Goal: Transaction & Acquisition: Purchase product/service

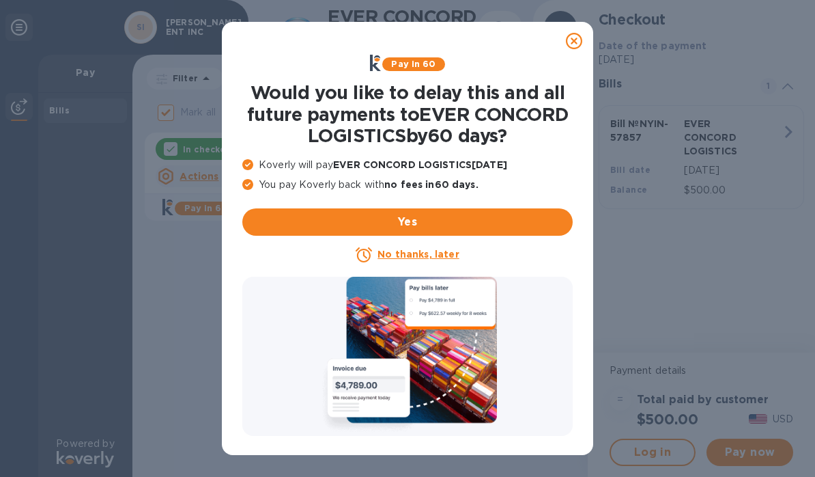
click at [574, 37] on icon at bounding box center [574, 41] width 16 height 16
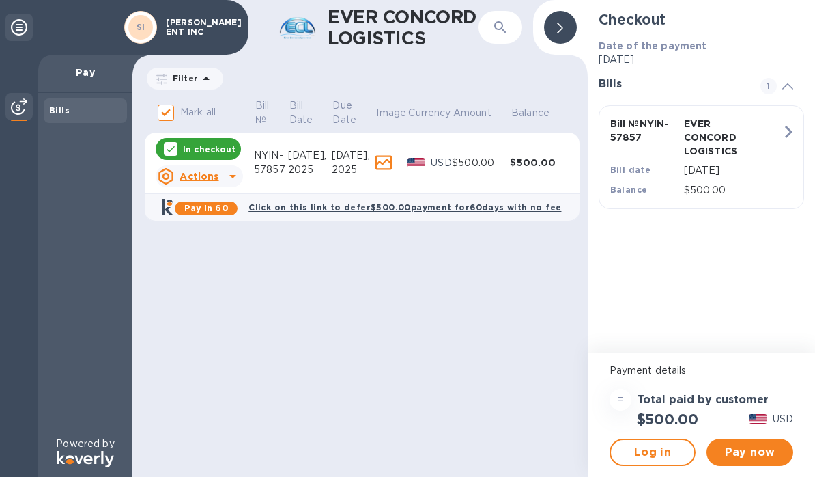
click at [762, 449] on span "Pay now" at bounding box center [750, 452] width 65 height 16
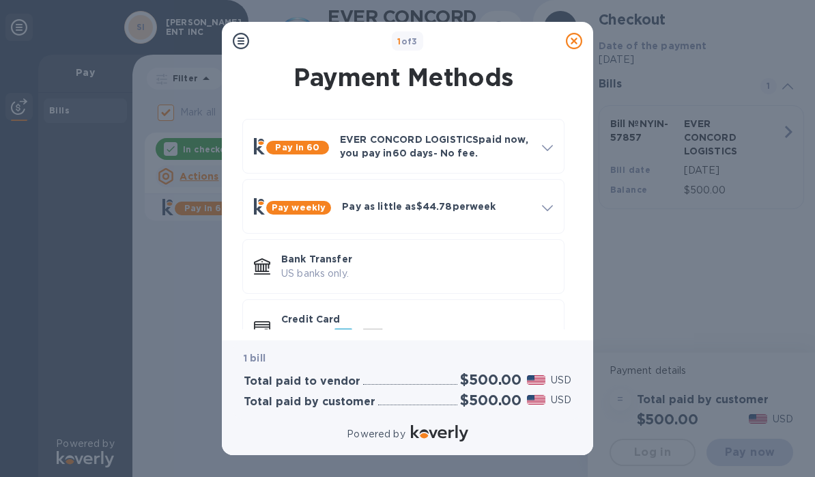
click at [322, 319] on p "Credit Card" at bounding box center [417, 319] width 272 height 14
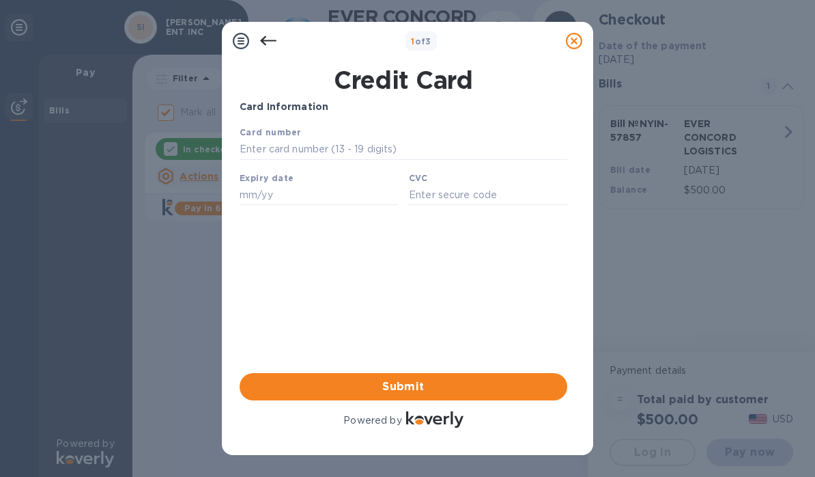
click at [439, 141] on input "text" at bounding box center [404, 149] width 328 height 20
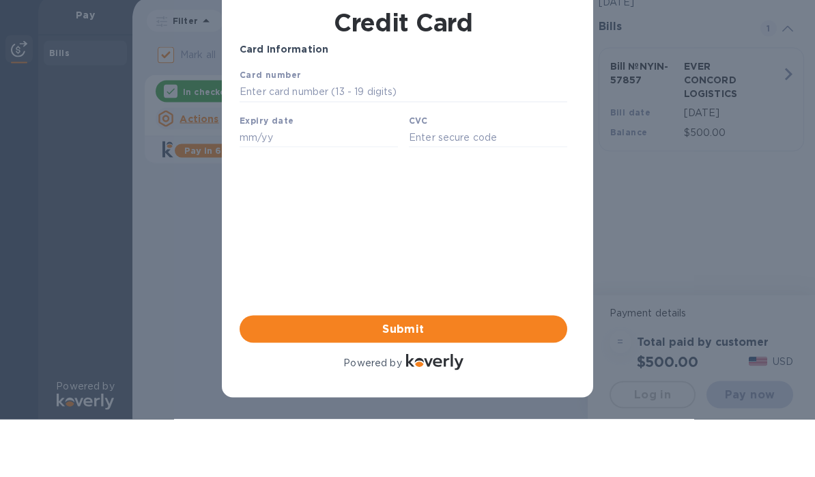
type input "[CREDIT_CARD_NUMBER]"
type input "03/29"
type input "2885"
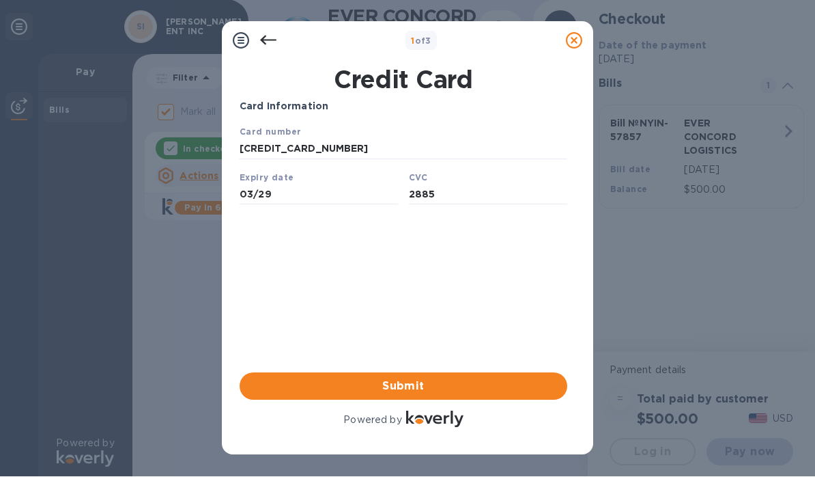
click at [480, 386] on span "Submit" at bounding box center [404, 386] width 306 height 16
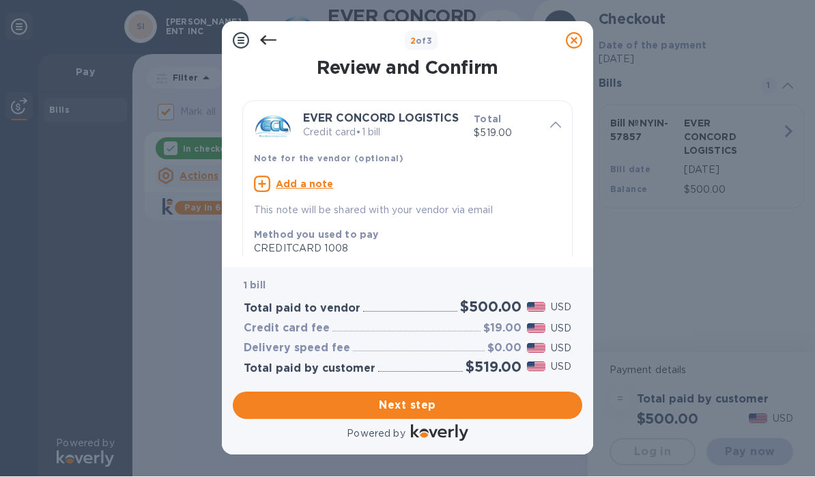
click at [511, 407] on span "Next step" at bounding box center [408, 405] width 328 height 16
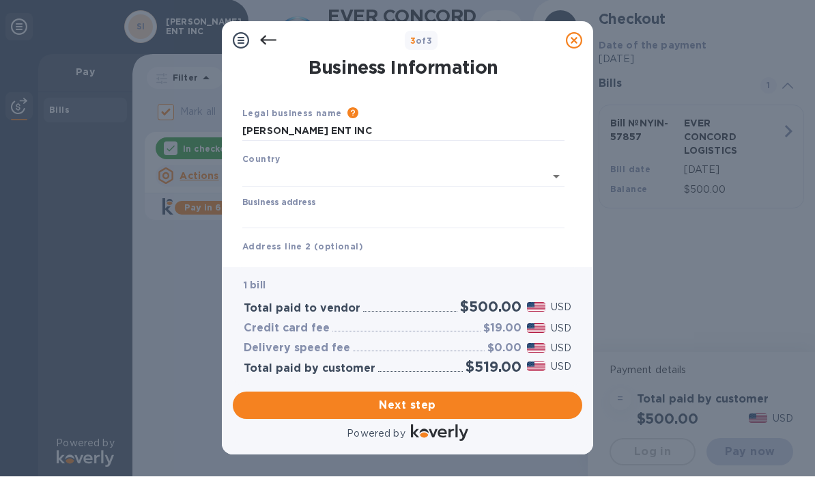
type input "[GEOGRAPHIC_DATA]"
click at [423, 206] on input "Business address" at bounding box center [403, 216] width 322 height 20
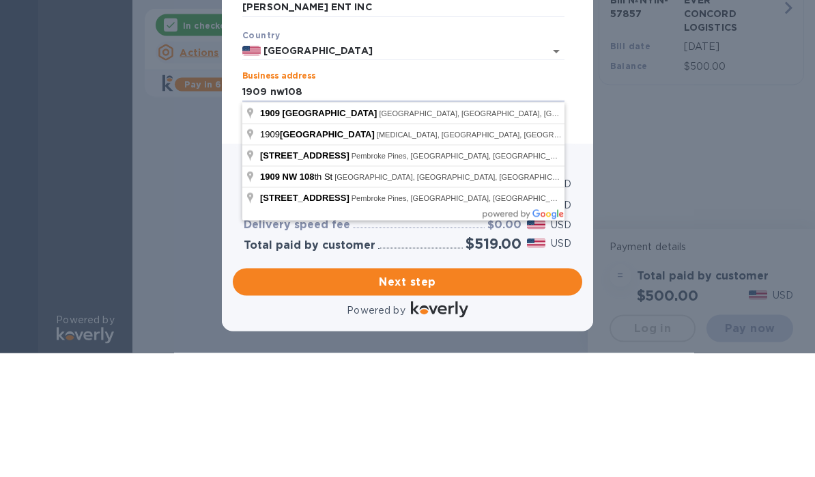
type input "[STREET_ADDRESS]"
type input "[GEOGRAPHIC_DATA]"
type input "FL"
type input "33172"
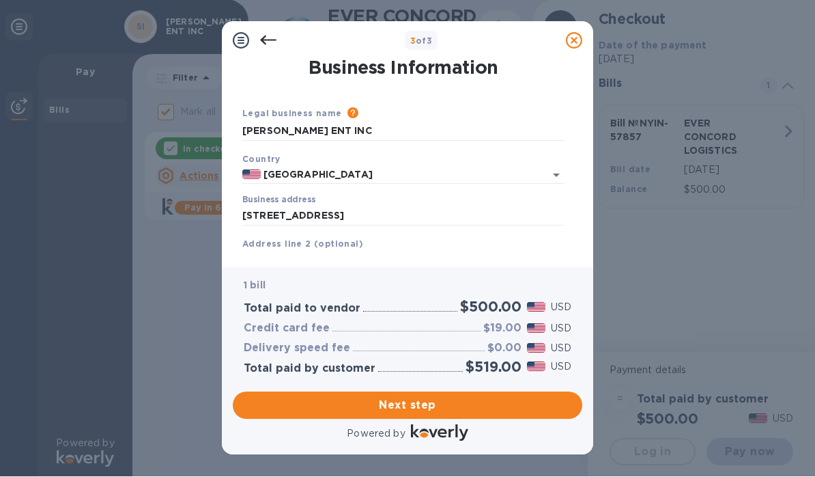
click at [535, 405] on span "Next step" at bounding box center [408, 405] width 328 height 16
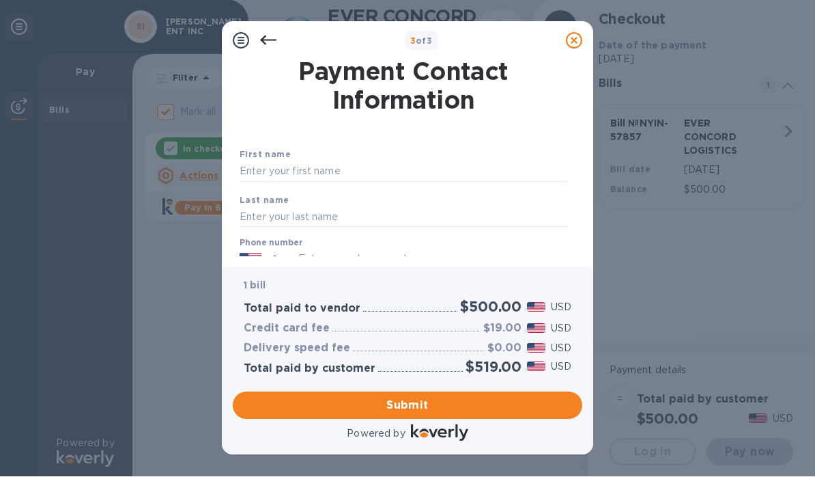
click at [458, 167] on input "text" at bounding box center [404, 171] width 328 height 20
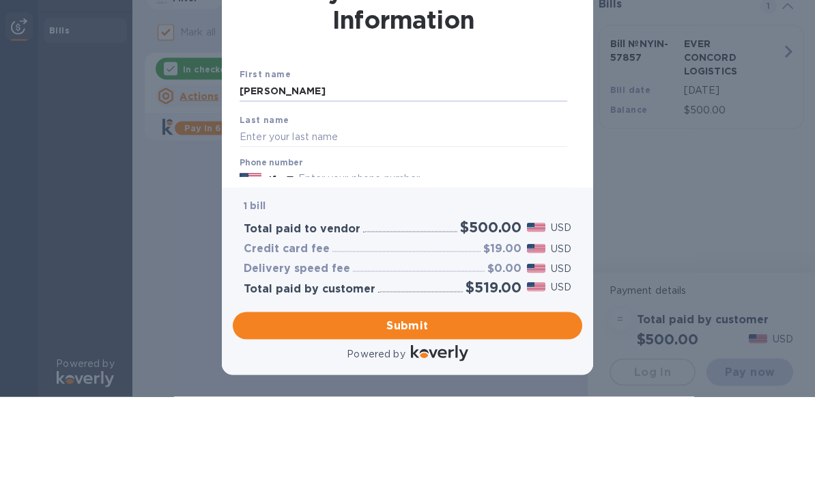
type input "[PERSON_NAME]"
click at [453, 132] on input "text" at bounding box center [404, 137] width 328 height 20
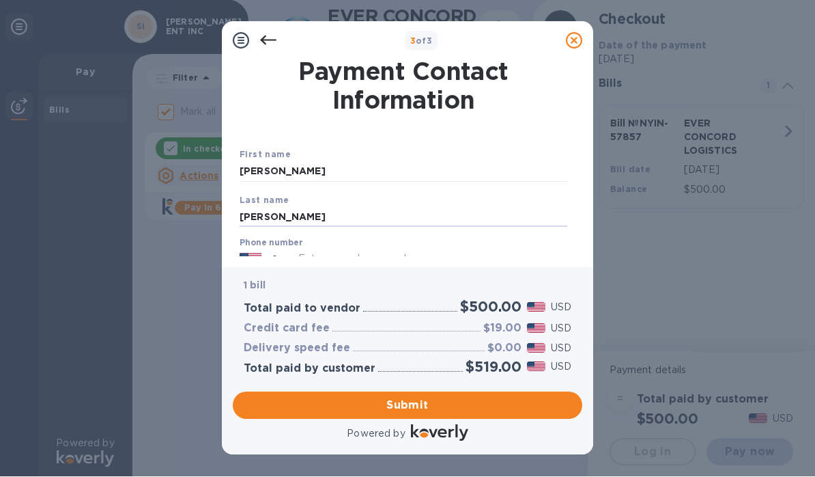
type input "[PERSON_NAME]"
click at [528, 404] on span "Submit" at bounding box center [408, 405] width 328 height 16
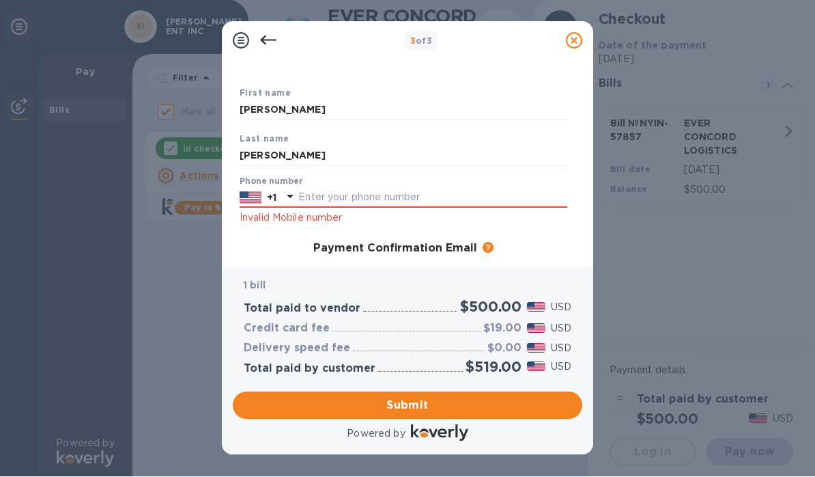
scroll to position [67, 0]
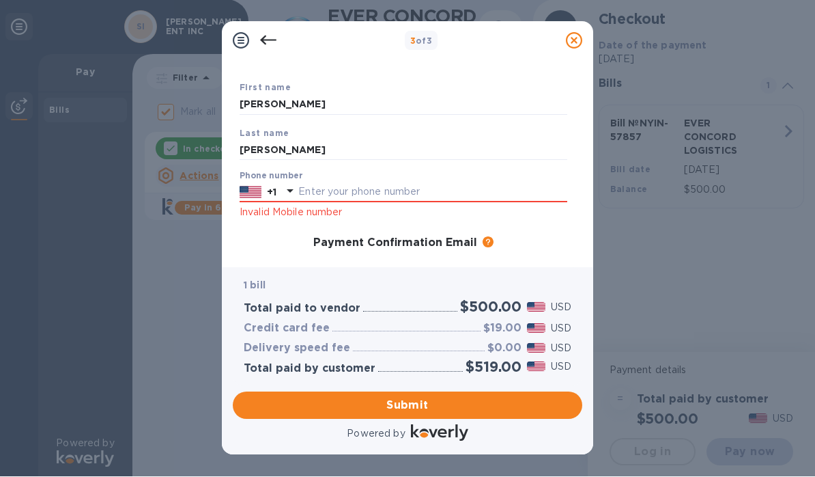
click at [451, 191] on input "text" at bounding box center [432, 192] width 269 height 20
type input "3054952986"
click at [516, 396] on button "Submit" at bounding box center [408, 404] width 350 height 27
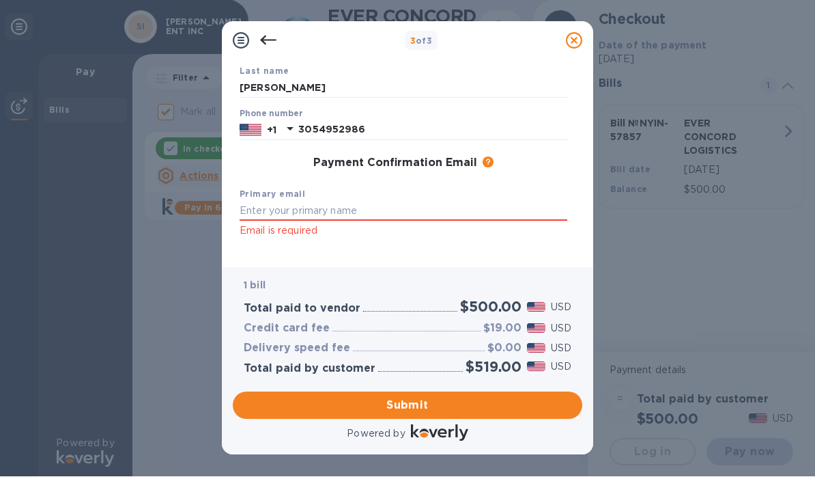
scroll to position [131, 0]
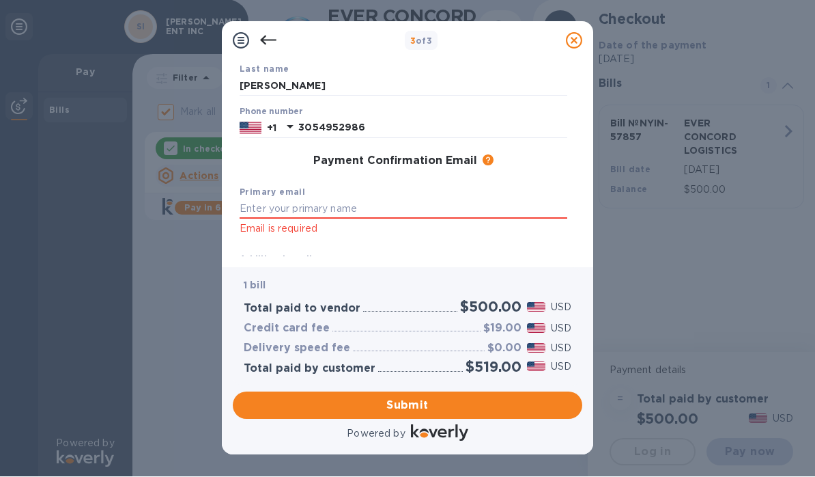
click at [474, 206] on input "text" at bounding box center [404, 209] width 328 height 20
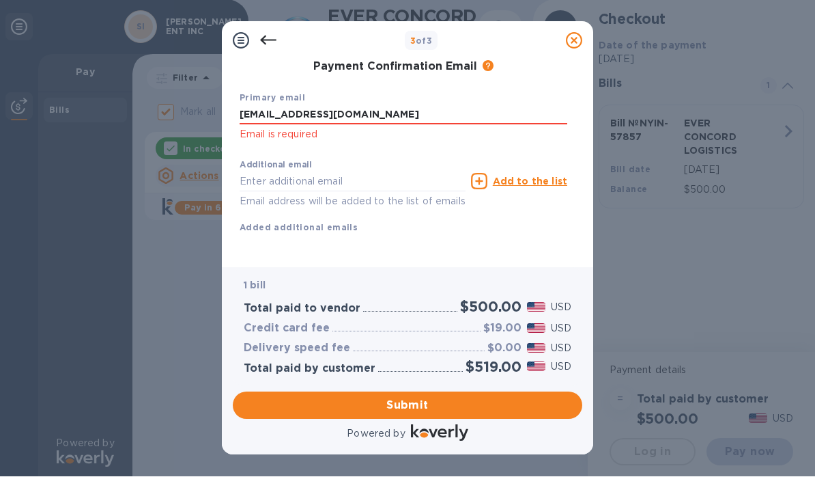
scroll to position [225, 0]
type input "[EMAIL_ADDRESS][DOMAIN_NAME]"
click at [487, 404] on span "Submit" at bounding box center [408, 405] width 328 height 16
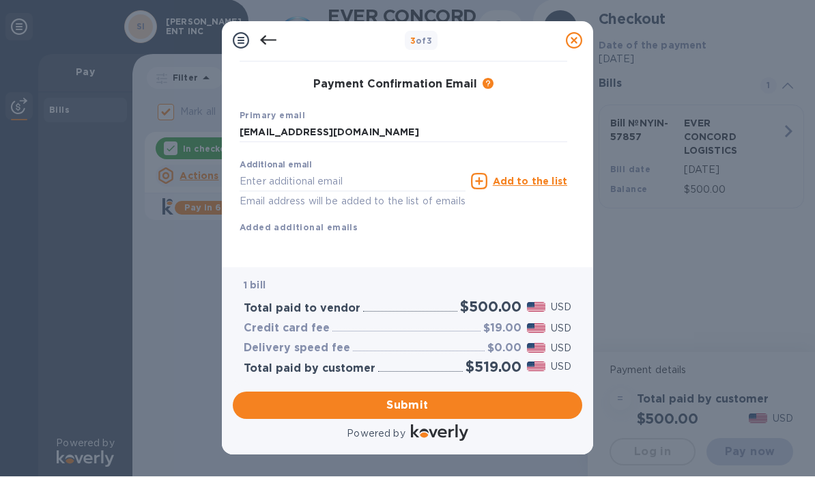
scroll to position [207, 0]
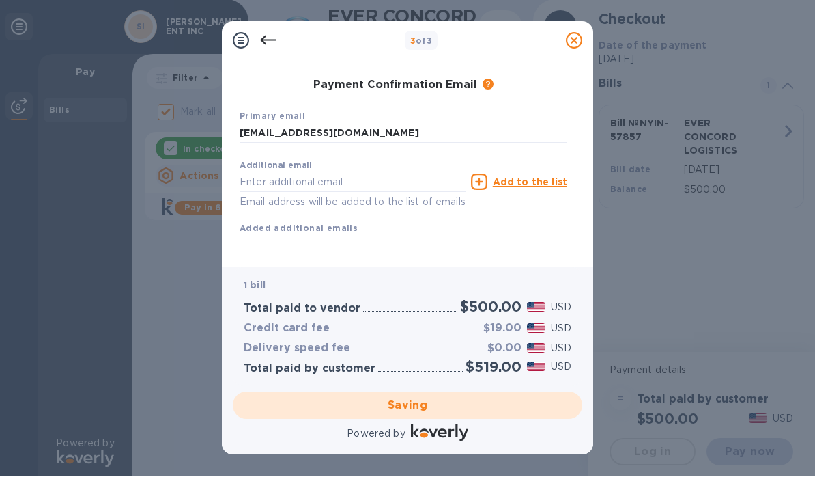
checkbox input "false"
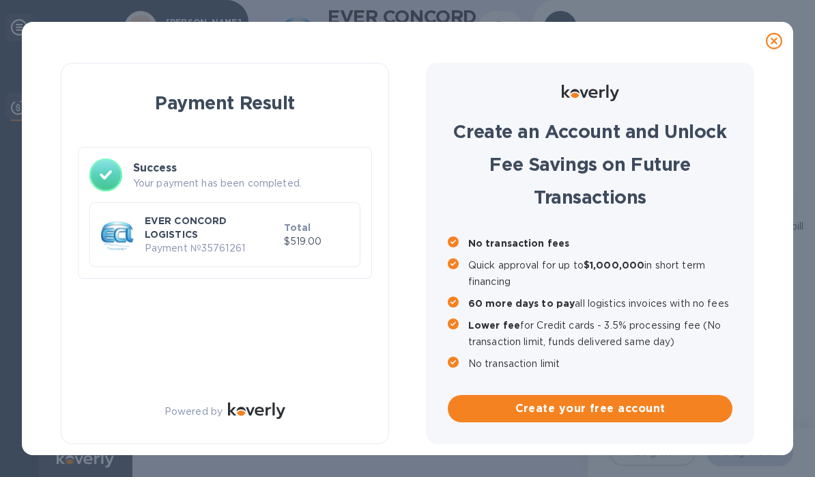
scroll to position [0, 0]
